Goal: Task Accomplishment & Management: Manage account settings

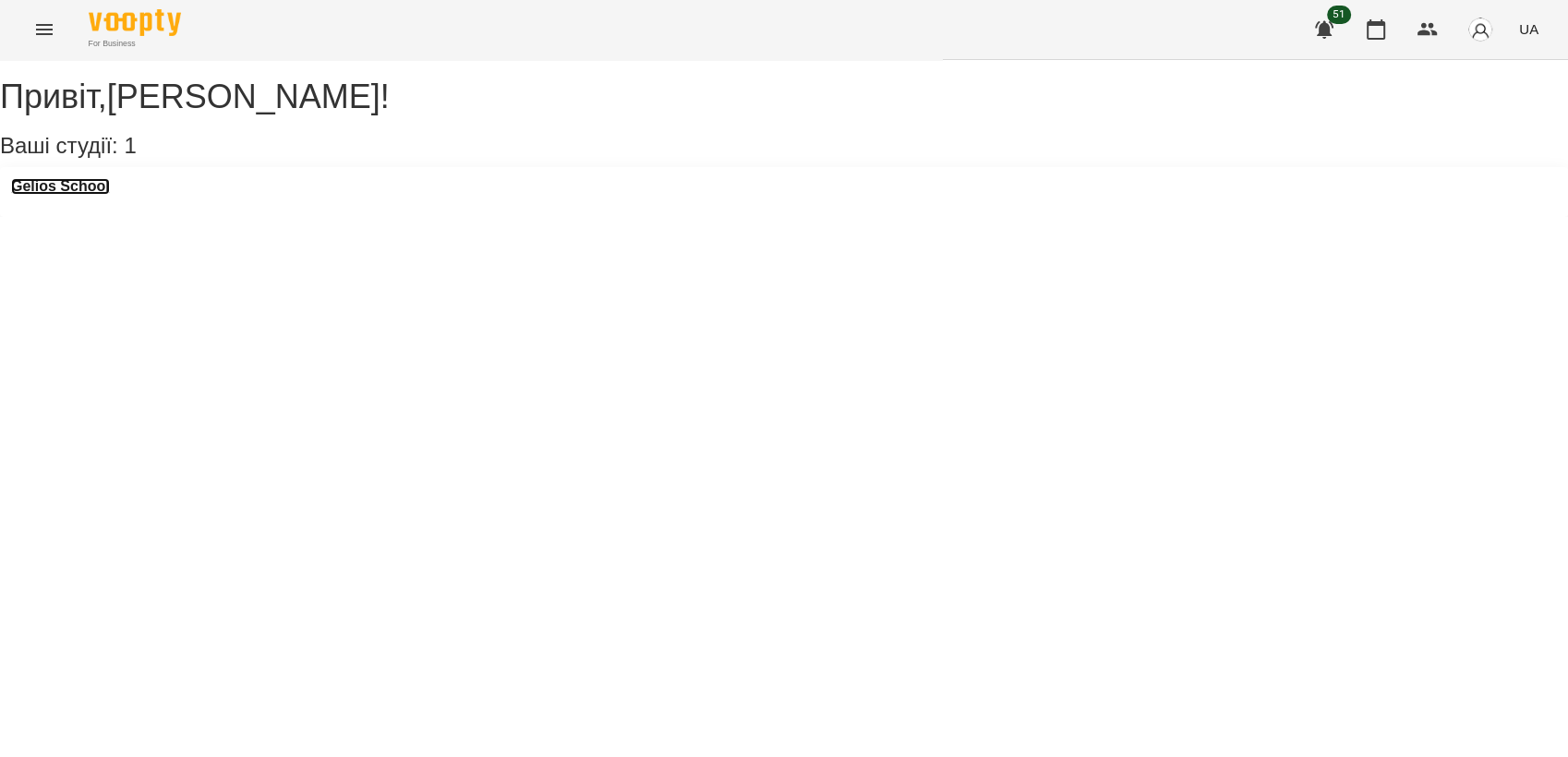
click at [91, 195] on h3 "Gelios School" at bounding box center [60, 187] width 99 height 17
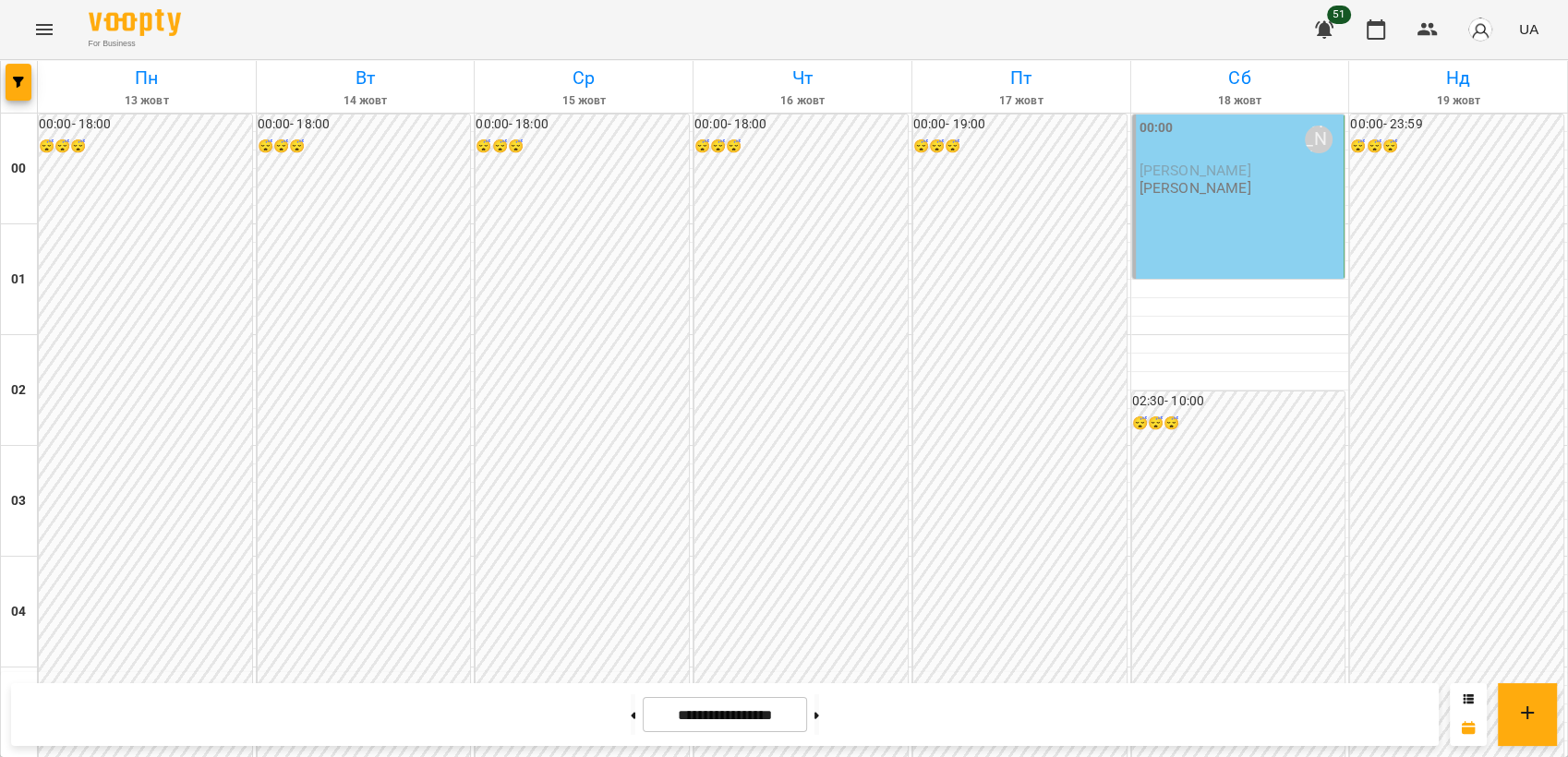
scroll to position [1887, 0]
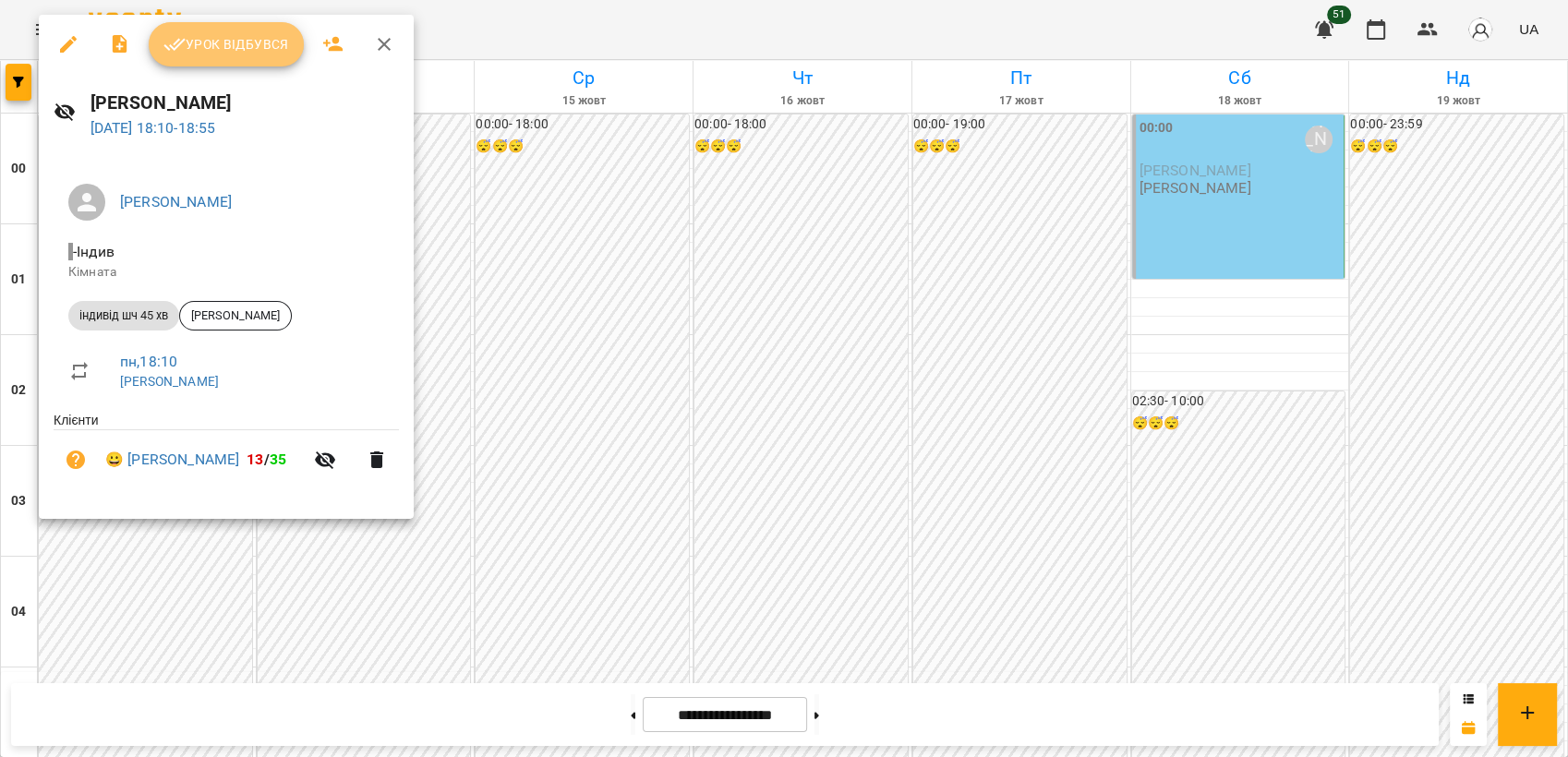
click at [269, 55] on span "Урок відбувся" at bounding box center [226, 44] width 126 height 22
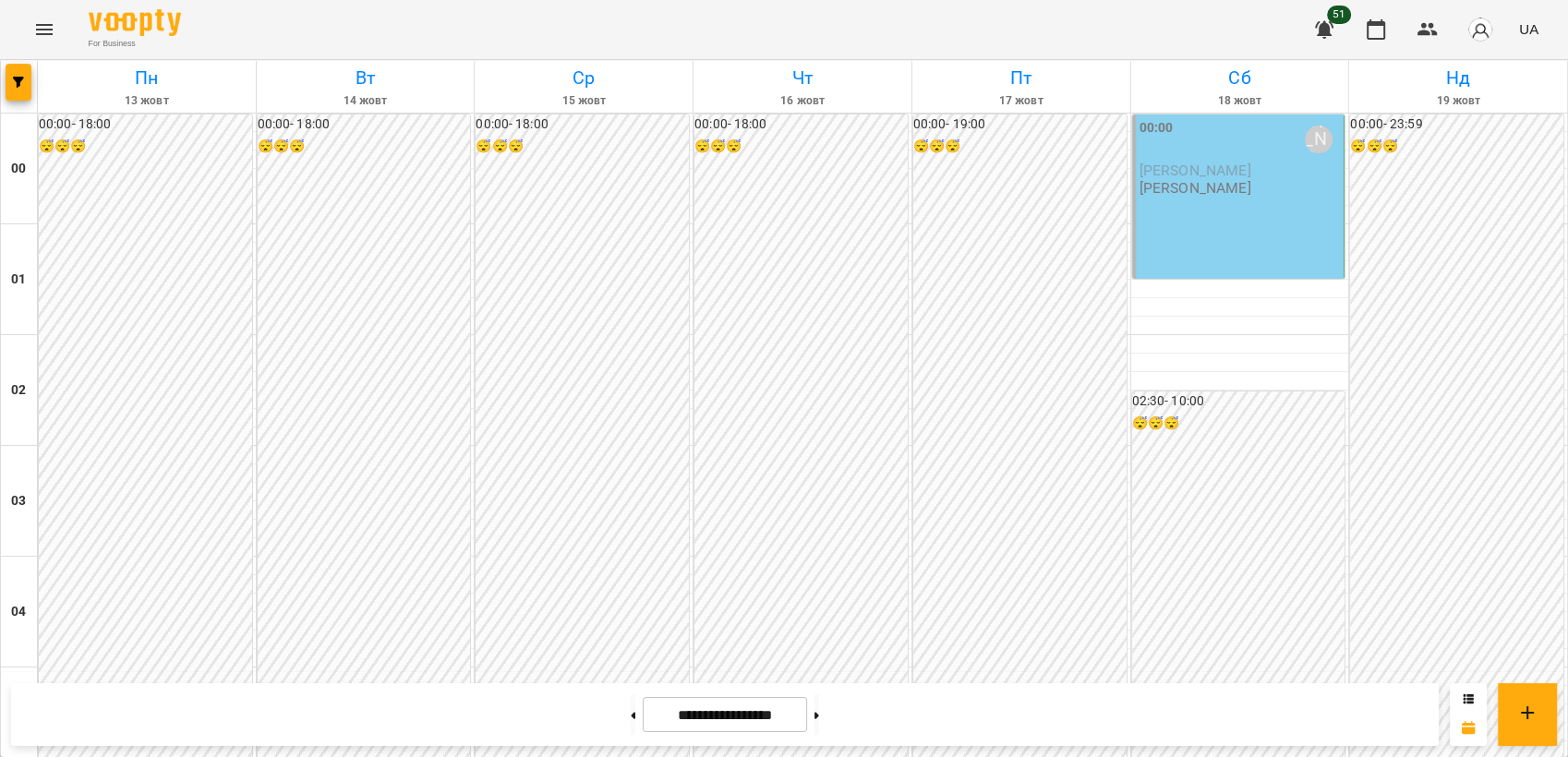
scroll to position [1959, 0]
drag, startPoint x: 1566, startPoint y: 676, endPoint x: 1569, endPoint y: 687, distance: 11.4
click at [920, 702] on div "**********" at bounding box center [724, 715] width 1428 height 63
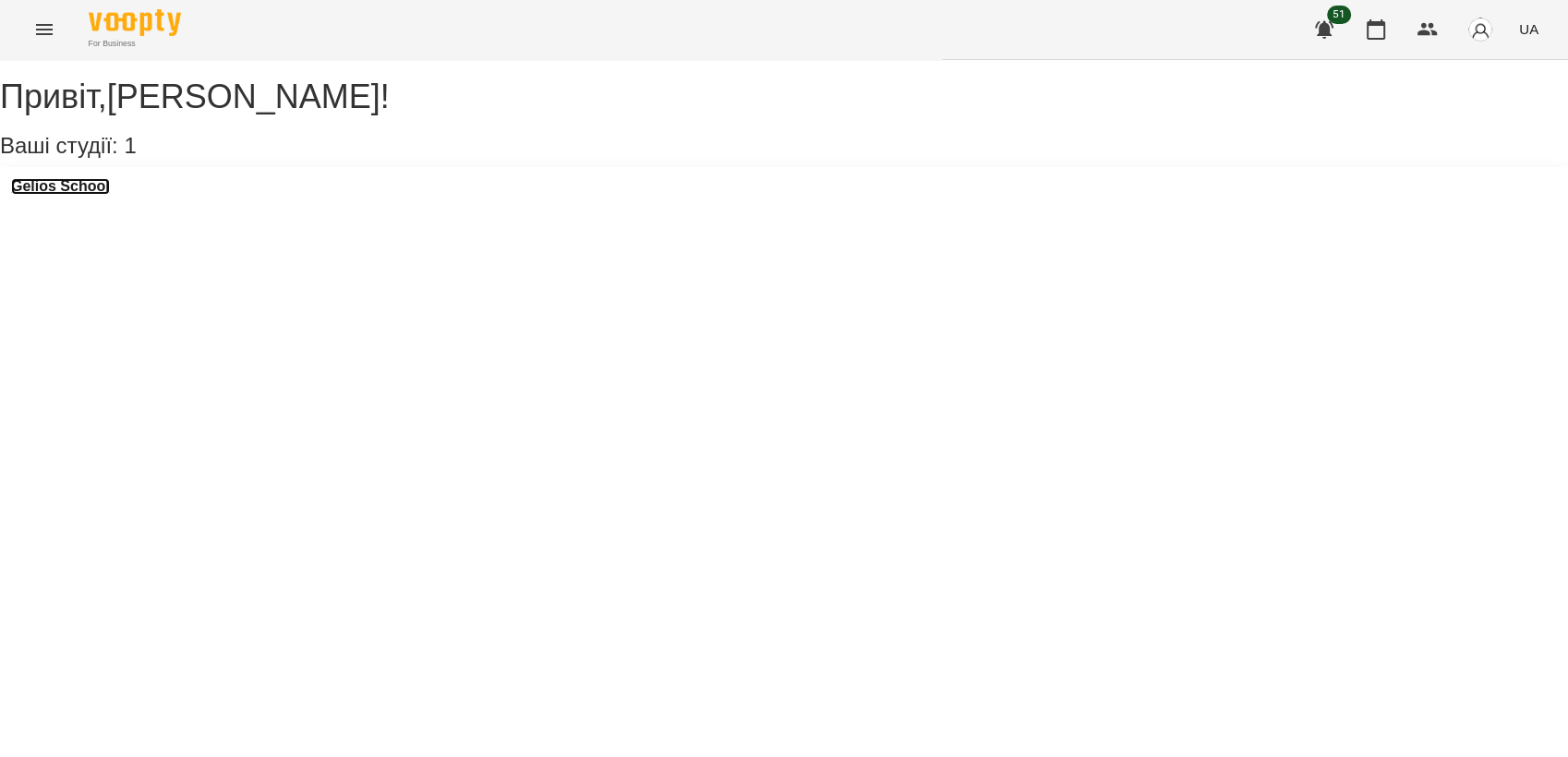
click at [110, 195] on h3 "Gelios School" at bounding box center [60, 187] width 99 height 17
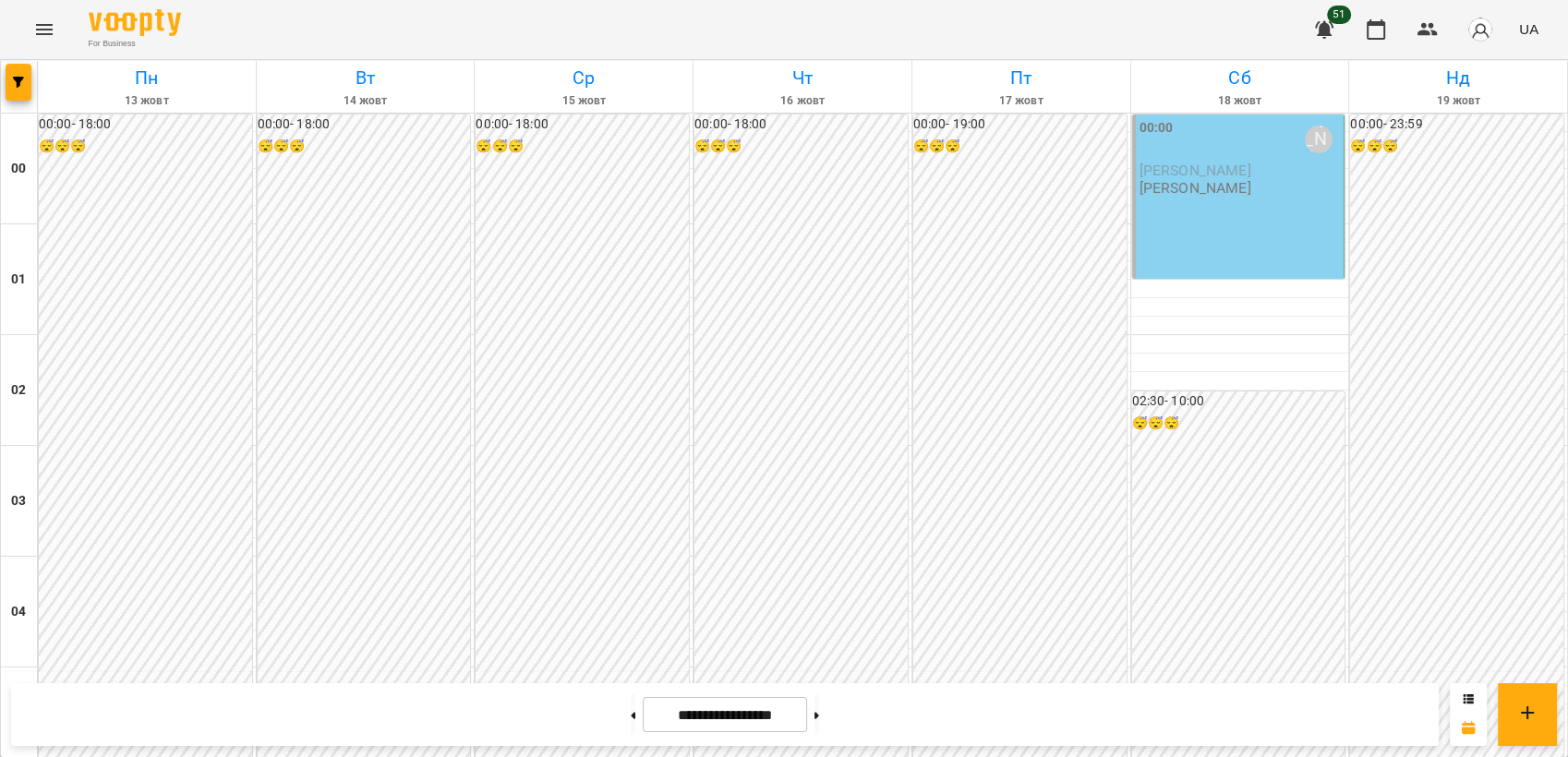
scroll to position [1986, 0]
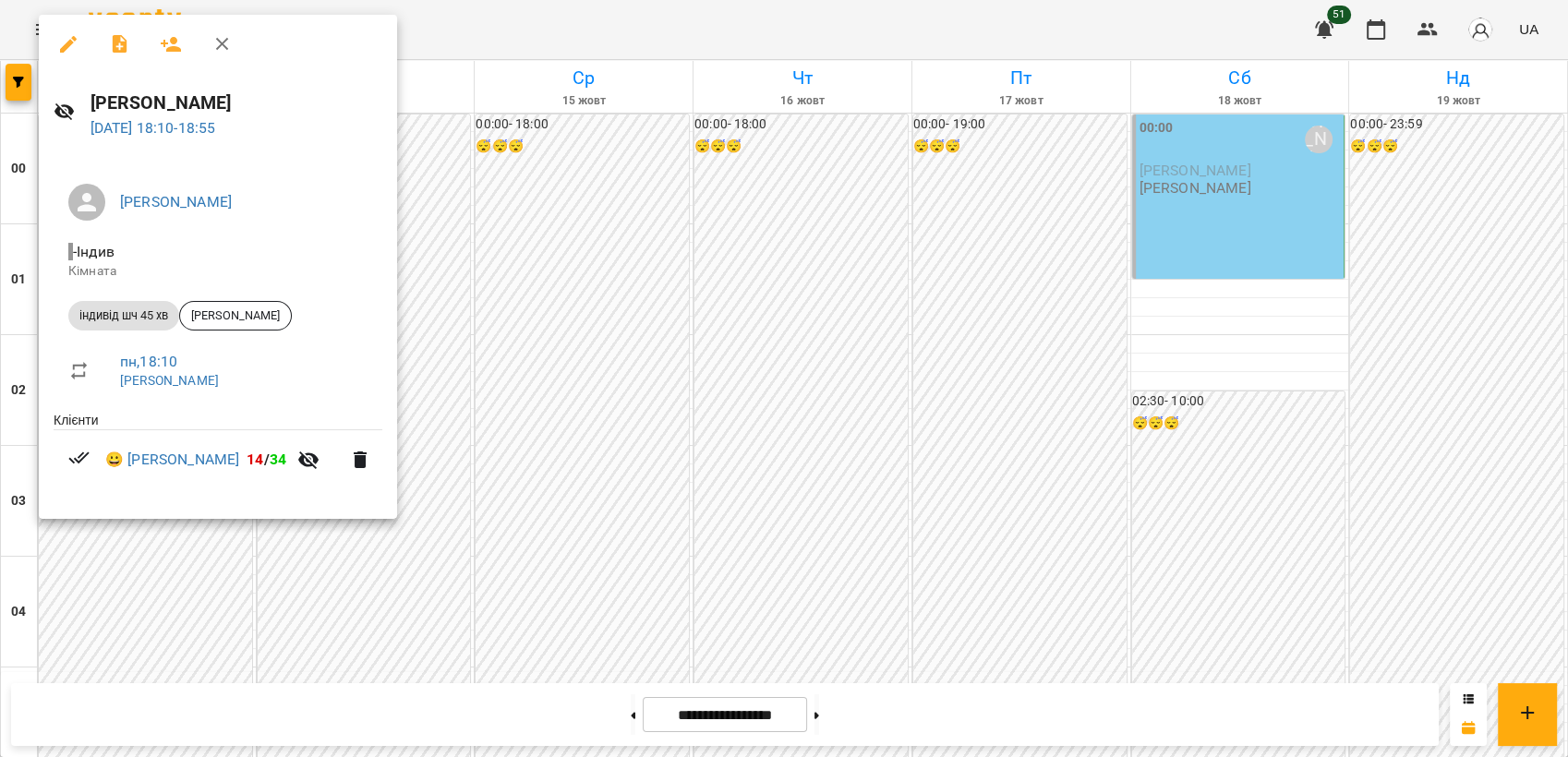
click at [522, 336] on div at bounding box center [784, 378] width 1568 height 757
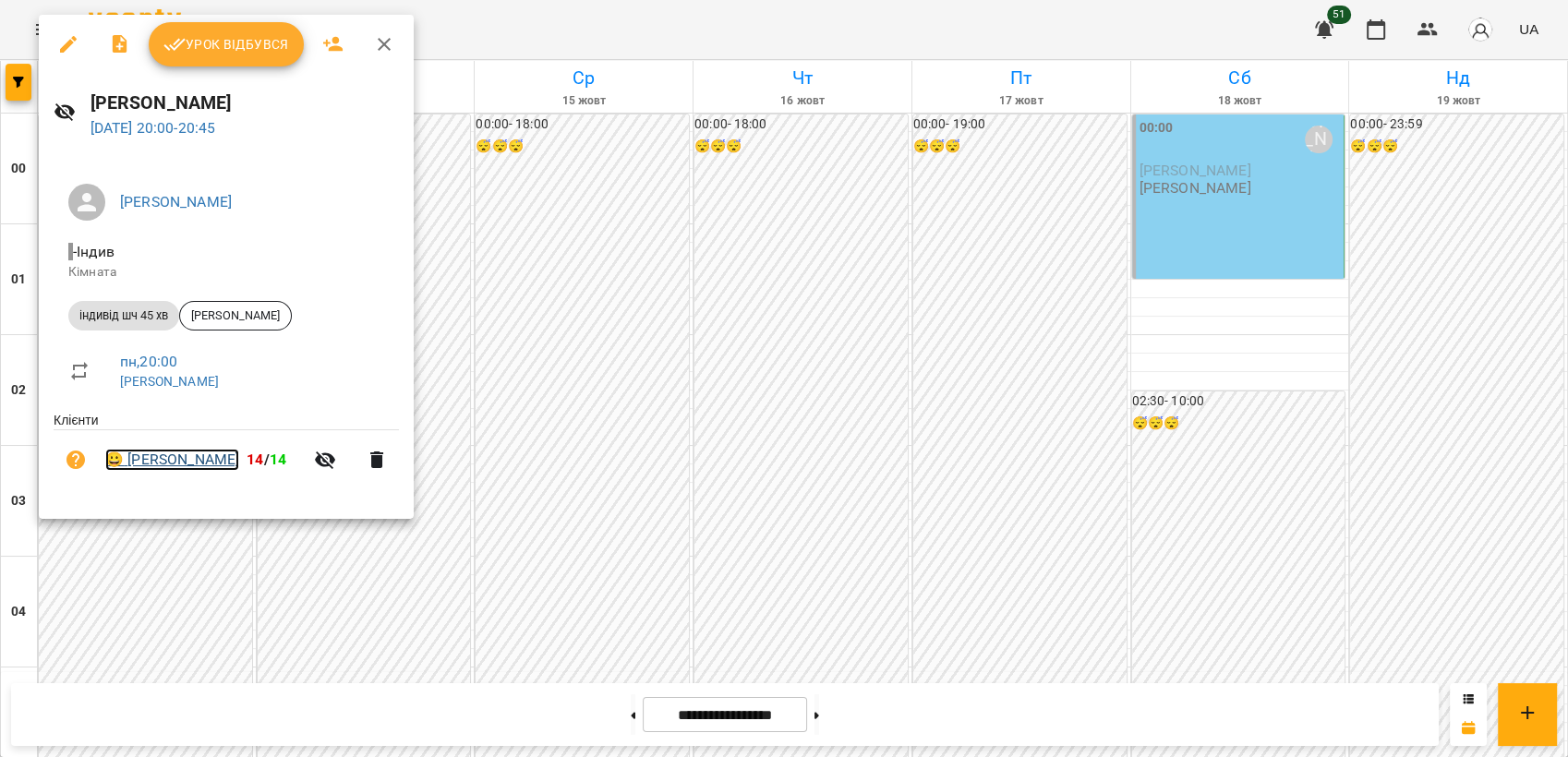
click at [176, 468] on link "😀 Мартін Блусенков" at bounding box center [172, 460] width 134 height 22
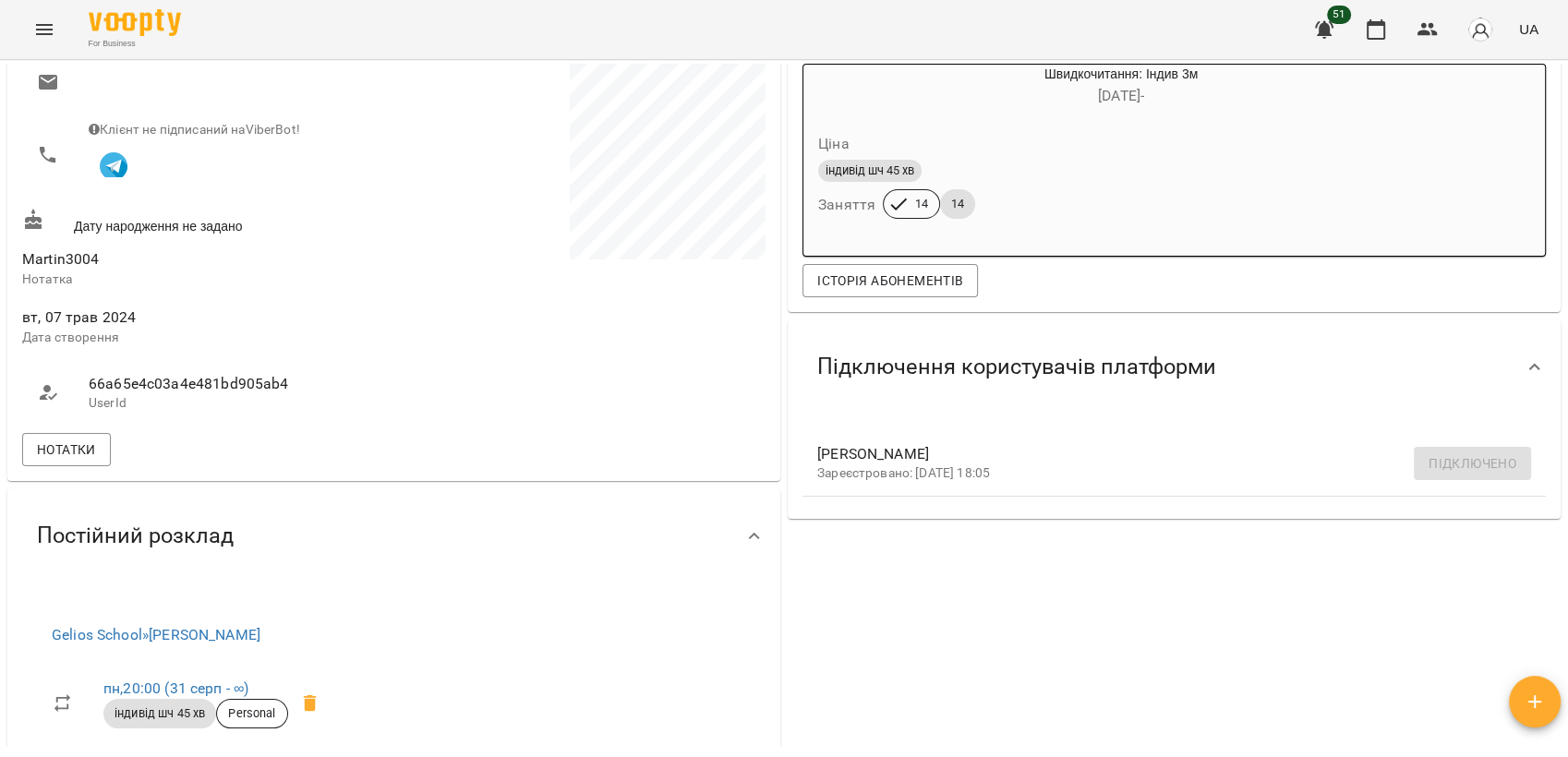
scroll to position [242, 0]
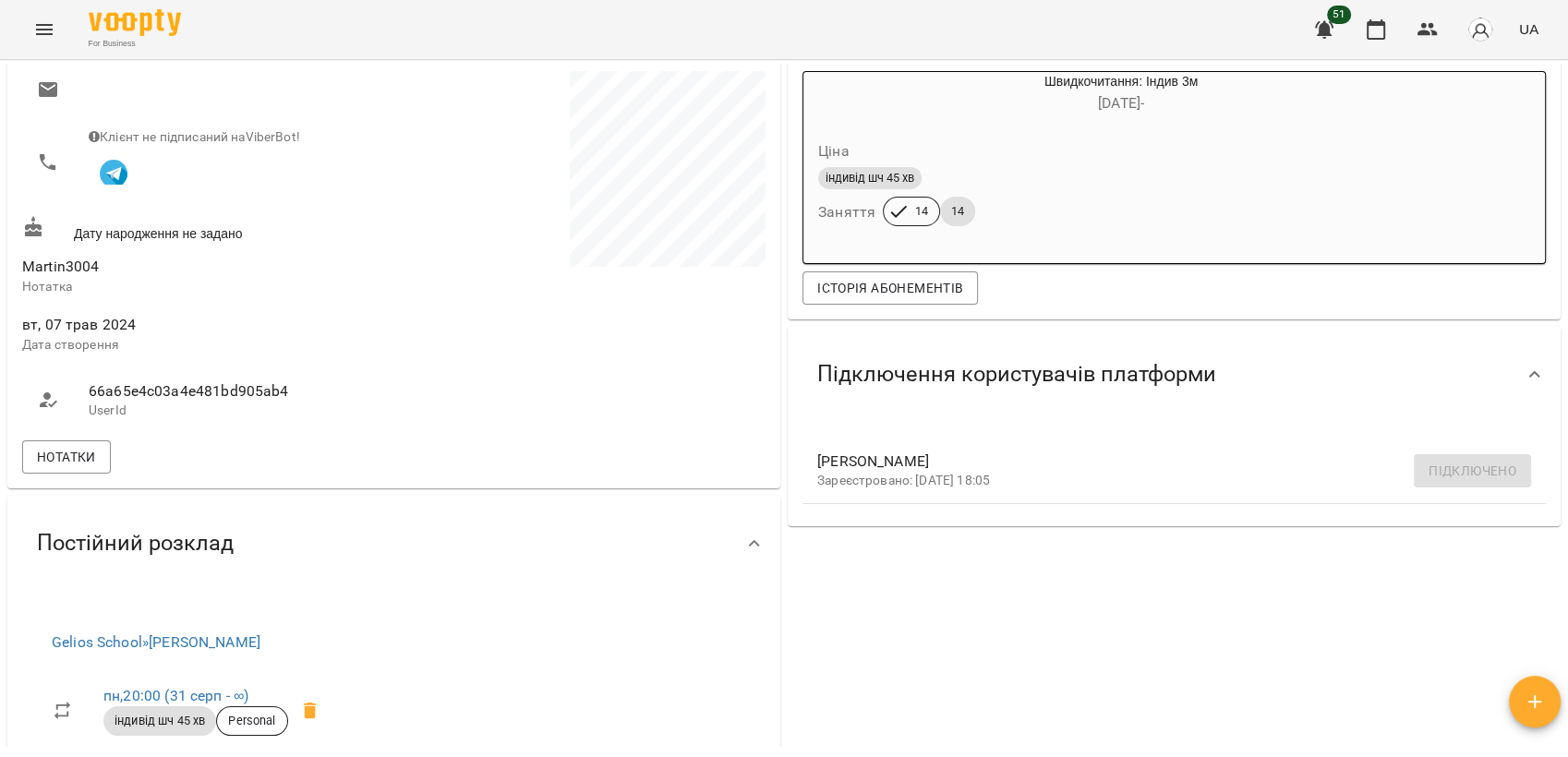
click at [115, 447] on div "Нотатки" at bounding box center [394, 458] width 751 height 41
click at [67, 469] on span "Нотатки" at bounding box center [67, 458] width 59 height 22
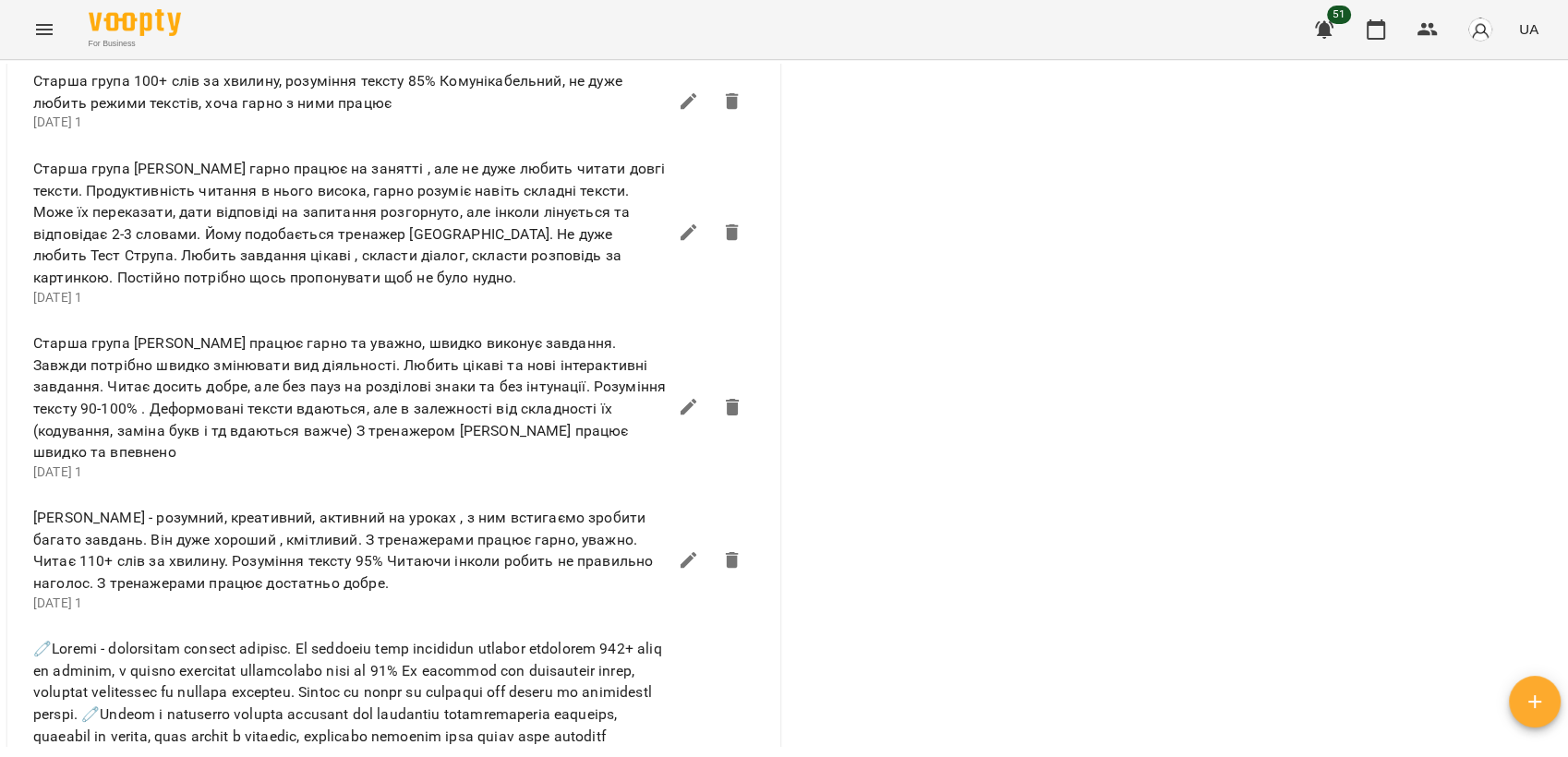
scroll to position [974, 0]
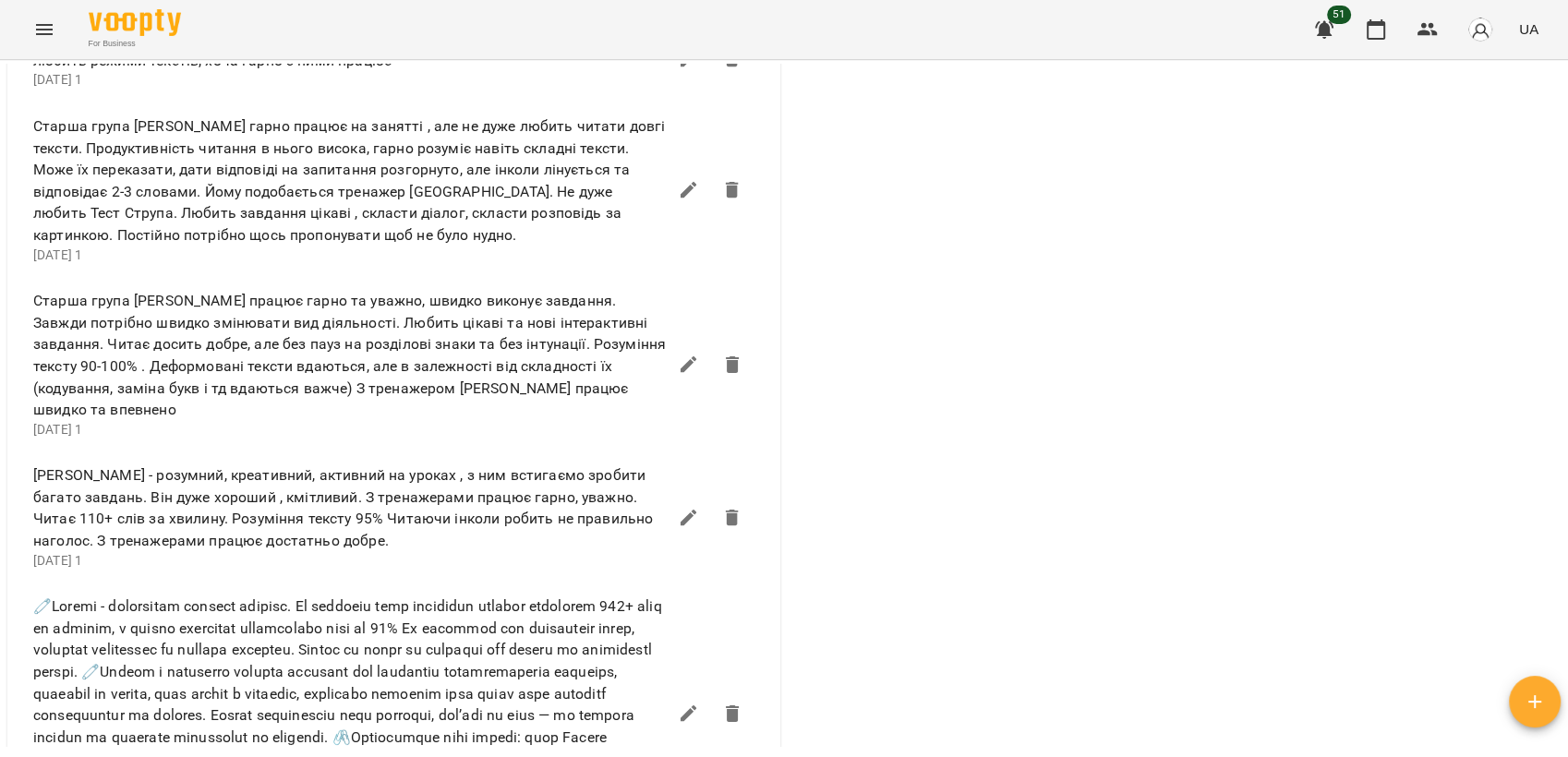
drag, startPoint x: 1563, startPoint y: 366, endPoint x: 1566, endPoint y: 318, distance: 48.1
click at [1566, 318] on div "Мої клієнти / Мартін Блусенков Мартін Блусенков індив шч_укр Сорока Христина ВС…" at bounding box center [784, 438] width 1568 height 757
drag, startPoint x: 1566, startPoint y: 318, endPoint x: 1566, endPoint y: 328, distance: 10.0
click at [1566, 328] on div "Мої клієнти / Мартін Блусенков Мартін Блусенков індив шч_укр Сорока Христина ВС…" at bounding box center [784, 438] width 1568 height 757
drag, startPoint x: 1566, startPoint y: 328, endPoint x: 1565, endPoint y: 341, distance: 13.0
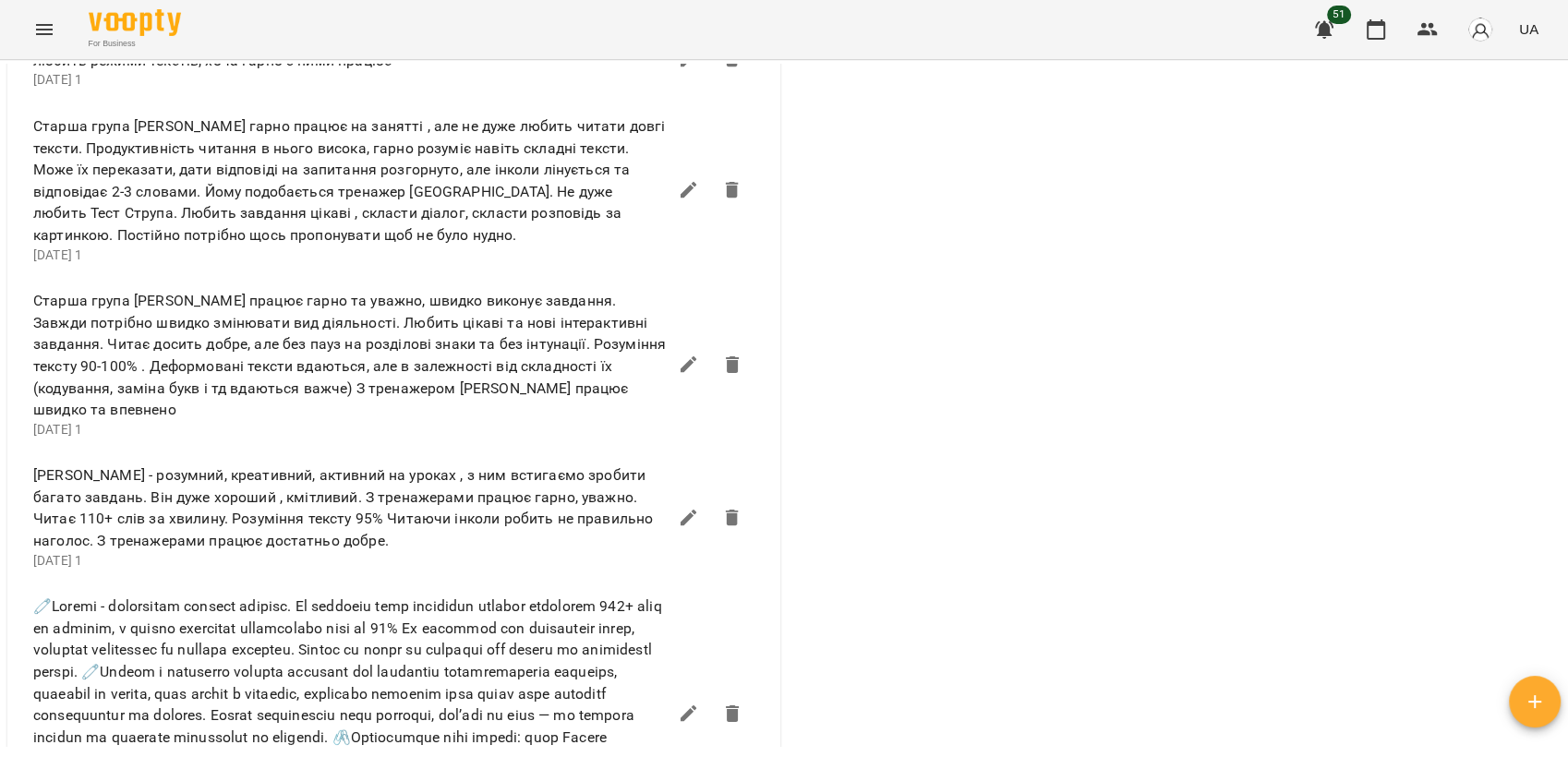
click at [1565, 341] on div "Мої клієнти / Мартін Блусенков Мартін Блусенков індив шч_укр Сорока Христина ВС…" at bounding box center [784, 438] width 1568 height 757
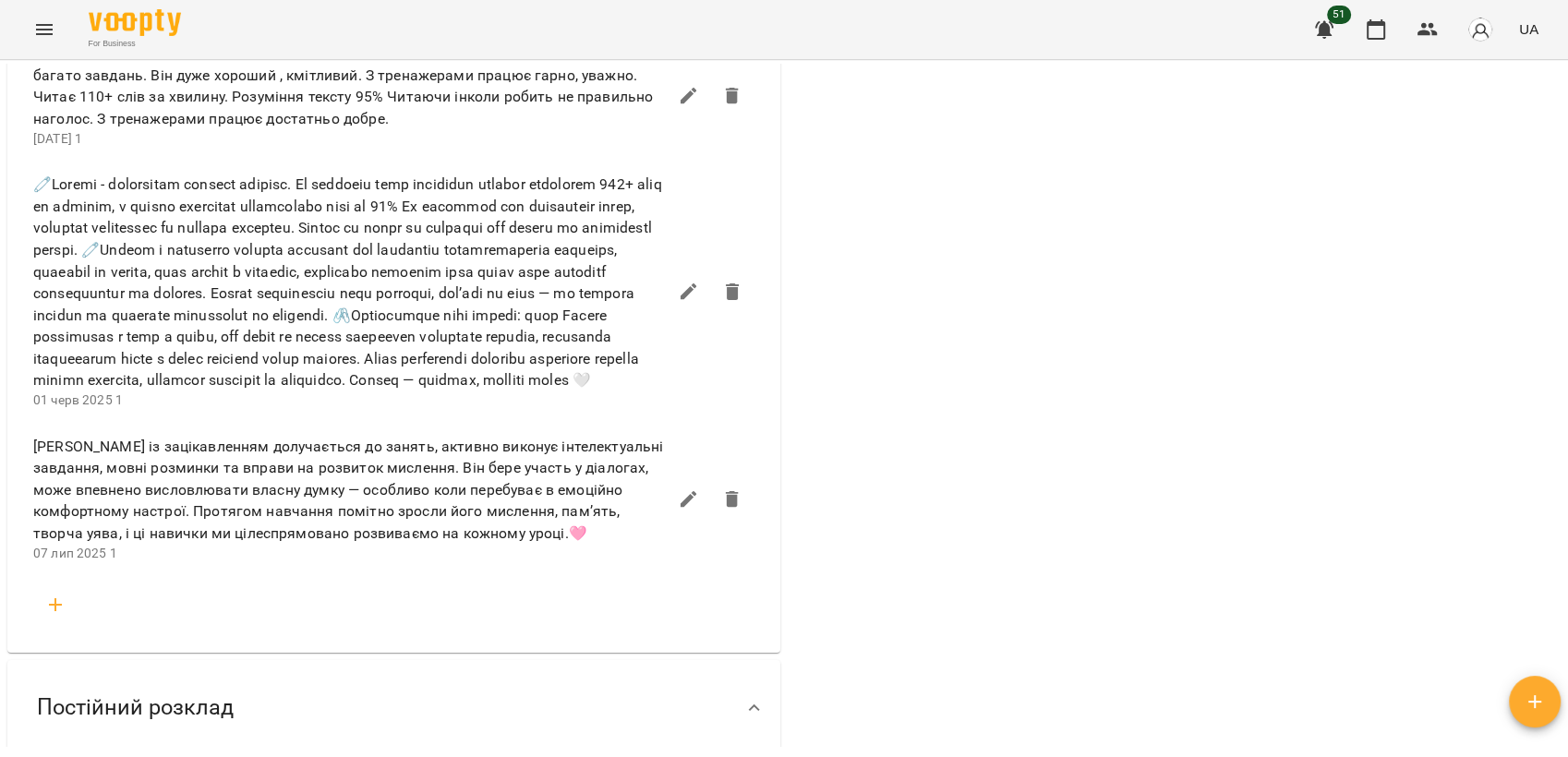
scroll to position [1444, 0]
